Goal: Task Accomplishment & Management: Use online tool/utility

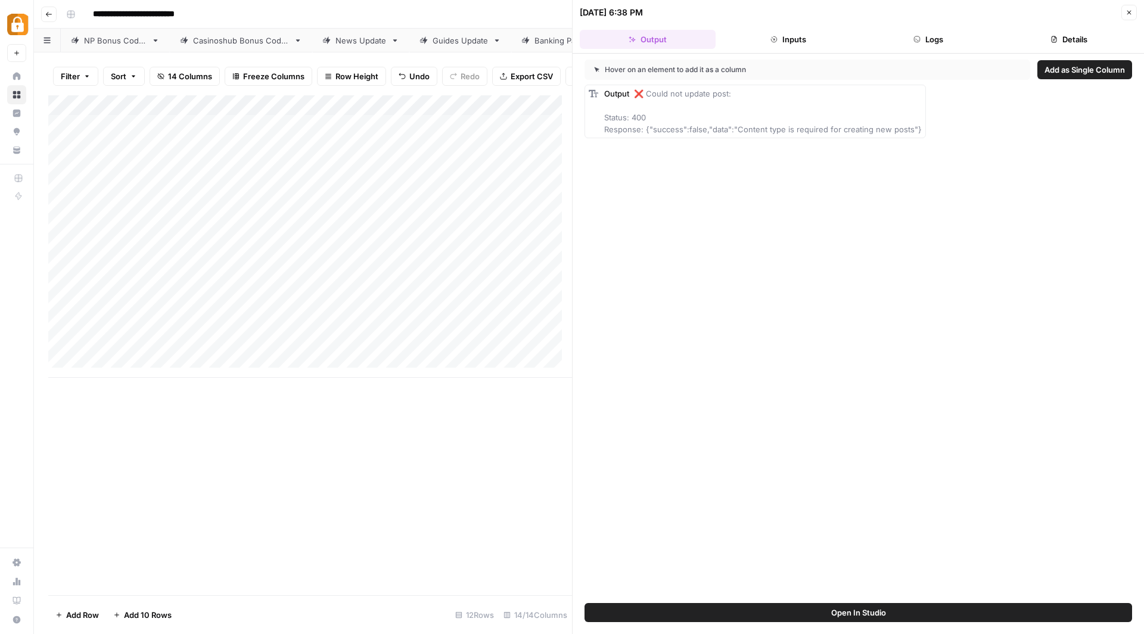
click at [535, 10] on div "**********" at bounding box center [596, 14] width 1071 height 19
click at [489, 13] on div "**********" at bounding box center [596, 14] width 1071 height 19
click at [529, 13] on div "**********" at bounding box center [596, 14] width 1071 height 19
click at [439, 17] on div "**********" at bounding box center [596, 14] width 1071 height 19
